Goal: Task Accomplishment & Management: Use online tool/utility

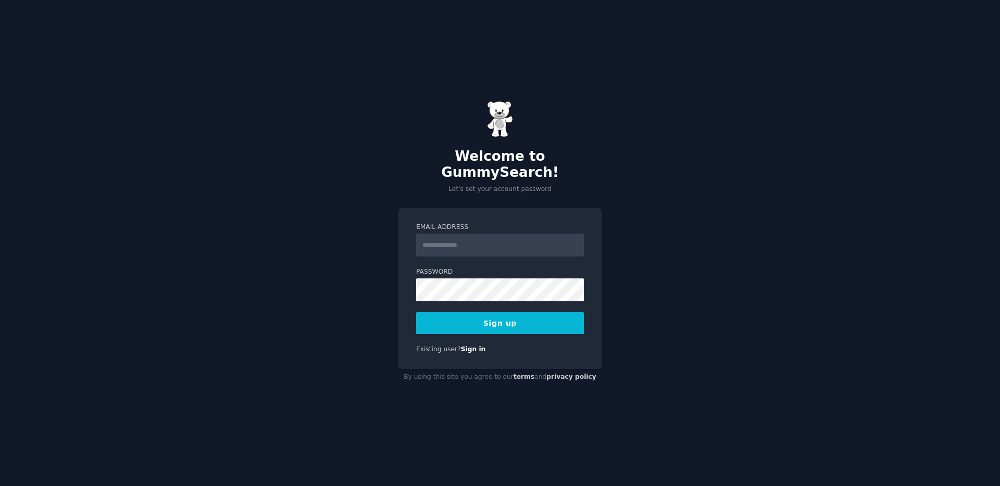
click at [467, 234] on input "Email Address" at bounding box center [500, 245] width 168 height 23
type input "**********"
click at [456, 324] on button "Sign up" at bounding box center [500, 323] width 168 height 22
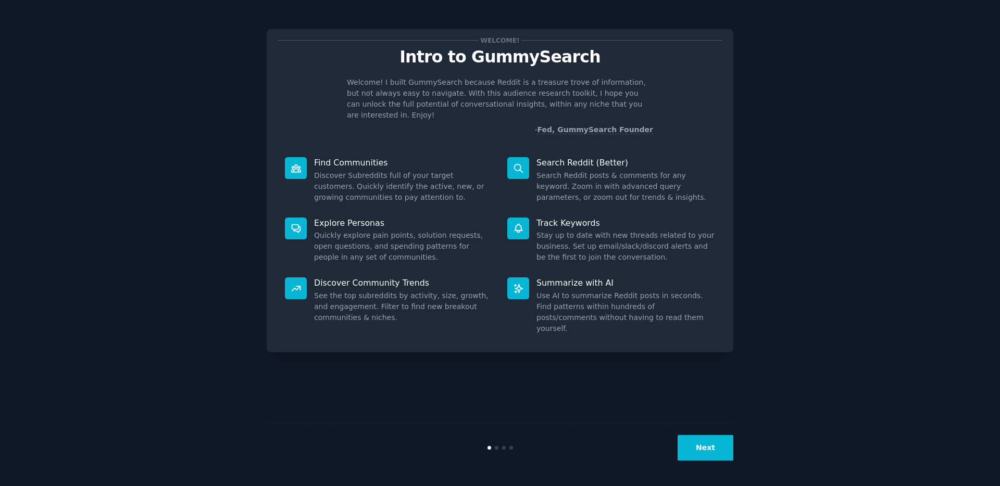
click at [715, 448] on button "Next" at bounding box center [705, 448] width 56 height 26
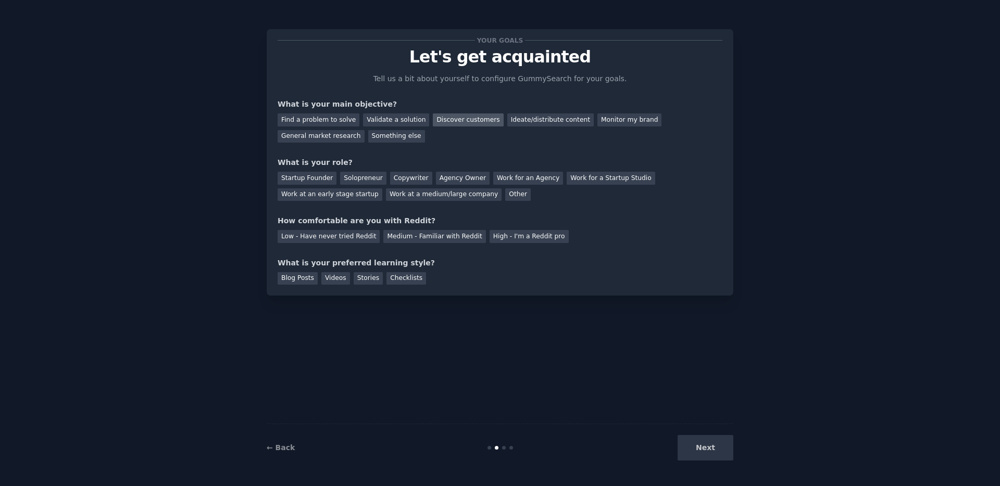
click at [449, 120] on div "Discover customers" at bounding box center [468, 119] width 70 height 13
click at [544, 119] on div "Ideate/distribute content" at bounding box center [550, 119] width 86 height 13
click at [453, 121] on div "Discover customers" at bounding box center [468, 119] width 70 height 13
click at [311, 179] on div "Startup Founder" at bounding box center [306, 178] width 59 height 13
click at [403, 232] on div "Medium - Familiar with Reddit" at bounding box center [434, 236] width 102 height 13
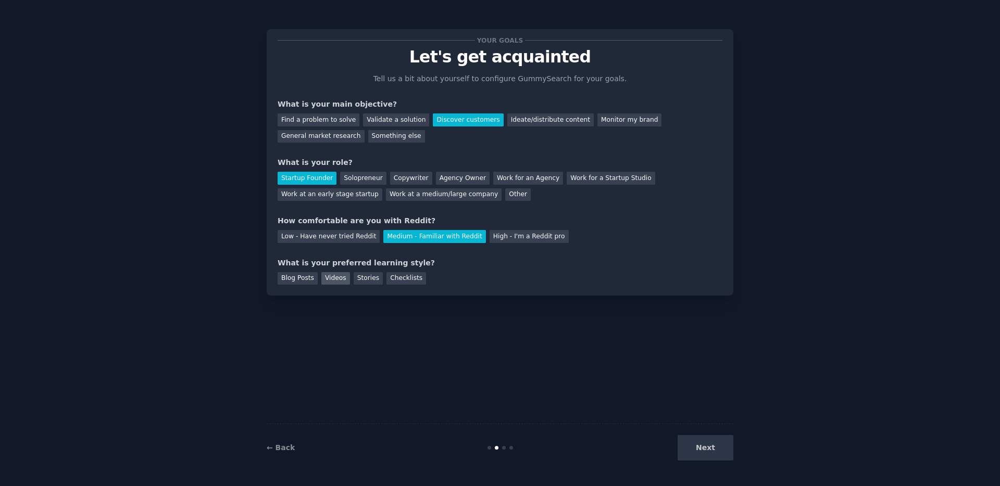
click at [330, 283] on div "Videos" at bounding box center [335, 278] width 29 height 13
drag, startPoint x: 724, startPoint y: 443, endPoint x: 725, endPoint y: 434, distance: 8.9
click at [723, 443] on button "Next" at bounding box center [705, 448] width 56 height 26
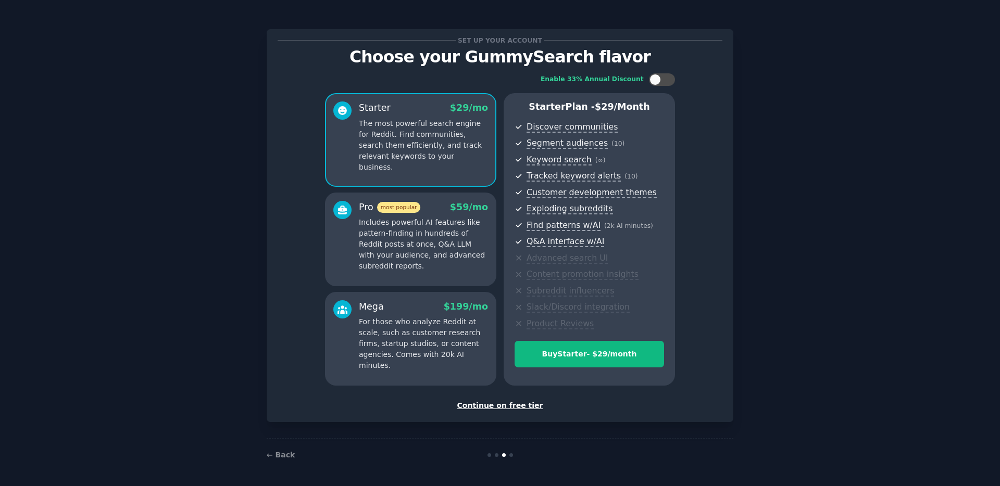
click at [529, 403] on div "Continue on free tier" at bounding box center [499, 405] width 445 height 11
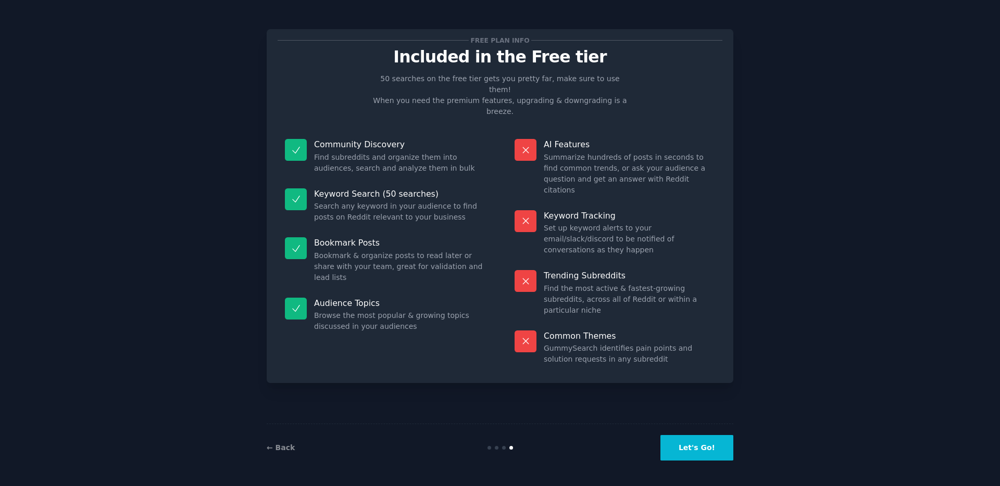
click at [699, 458] on button "Let's Go!" at bounding box center [696, 448] width 73 height 26
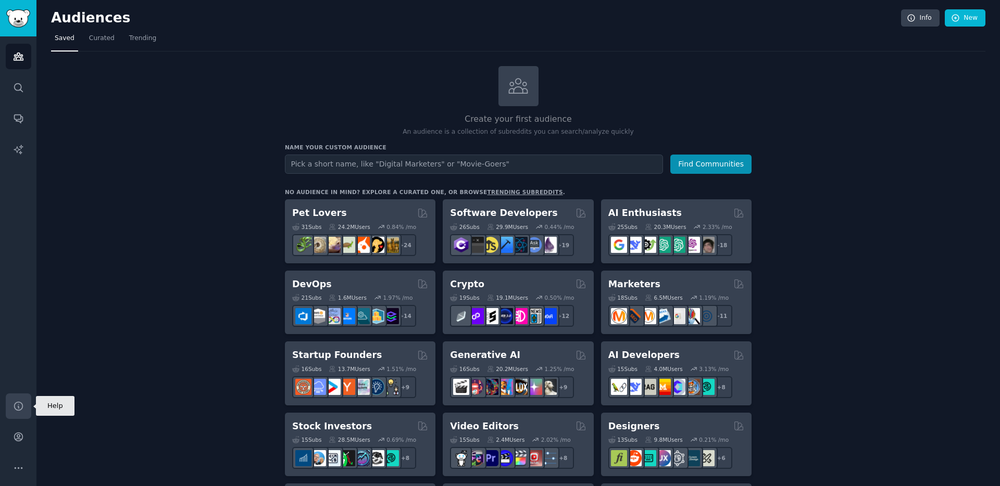
click at [13, 411] on icon "Sidebar" at bounding box center [18, 406] width 11 height 11
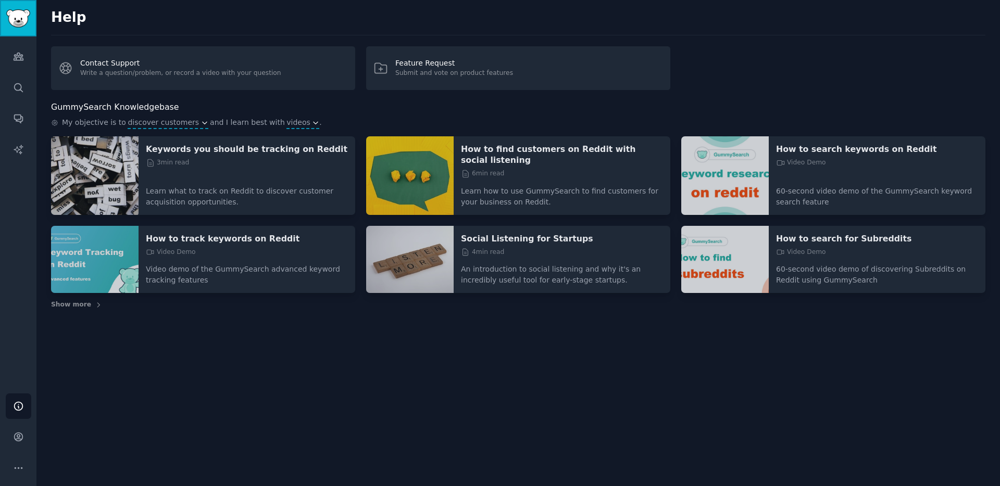
click at [13, 27] on link "Sidebar" at bounding box center [18, 18] width 36 height 36
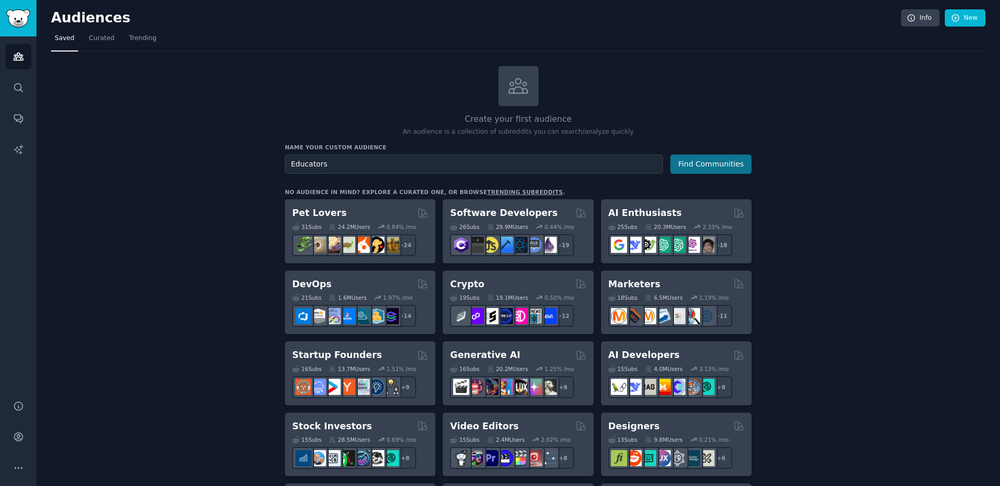
type input "Educators"
click at [694, 173] on button "Find Communities" at bounding box center [710, 164] width 81 height 19
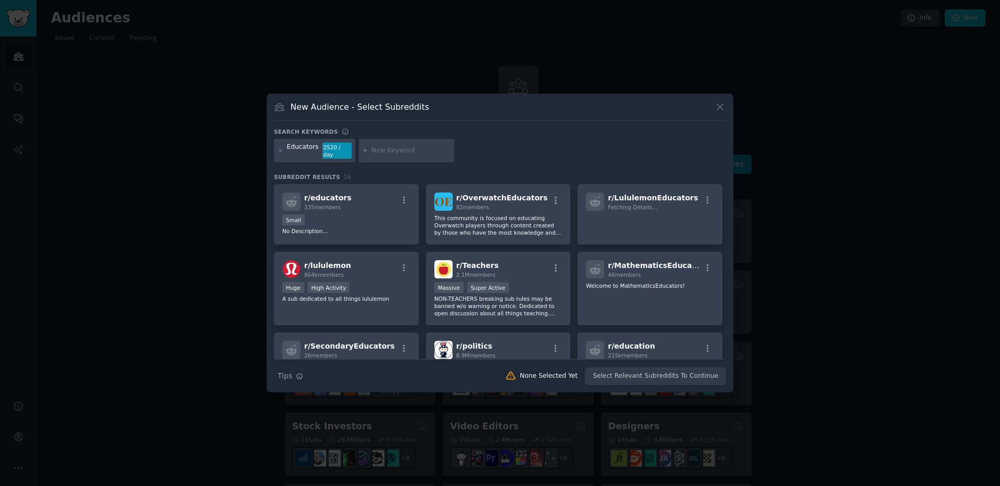
click at [283, 151] on div "Educators 2520 / day" at bounding box center [314, 151] width 81 height 24
click at [281, 150] on icon at bounding box center [280, 151] width 6 height 6
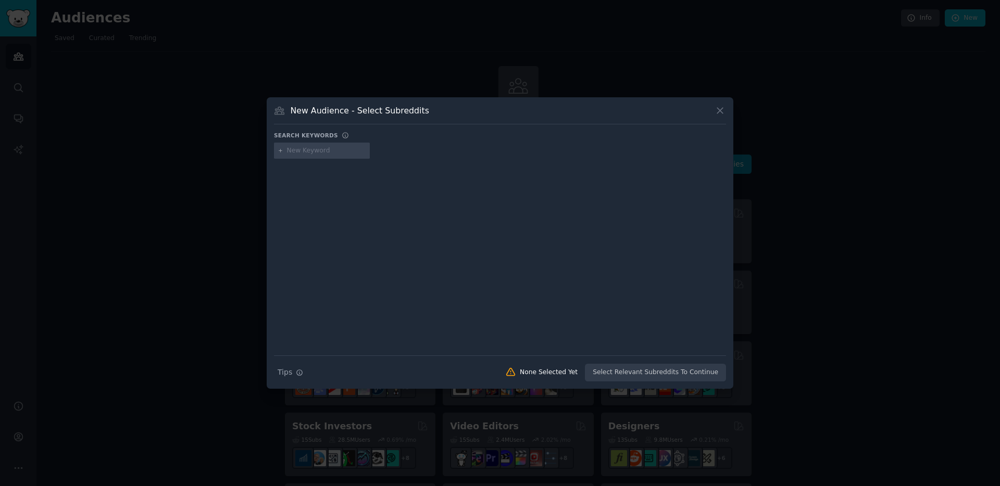
click at [327, 150] on input "text" at bounding box center [326, 150] width 79 height 9
type input "o"
click at [319, 150] on input "tutor" at bounding box center [326, 150] width 79 height 9
type input "online tutor"
